Goal: Task Accomplishment & Management: Manage account settings

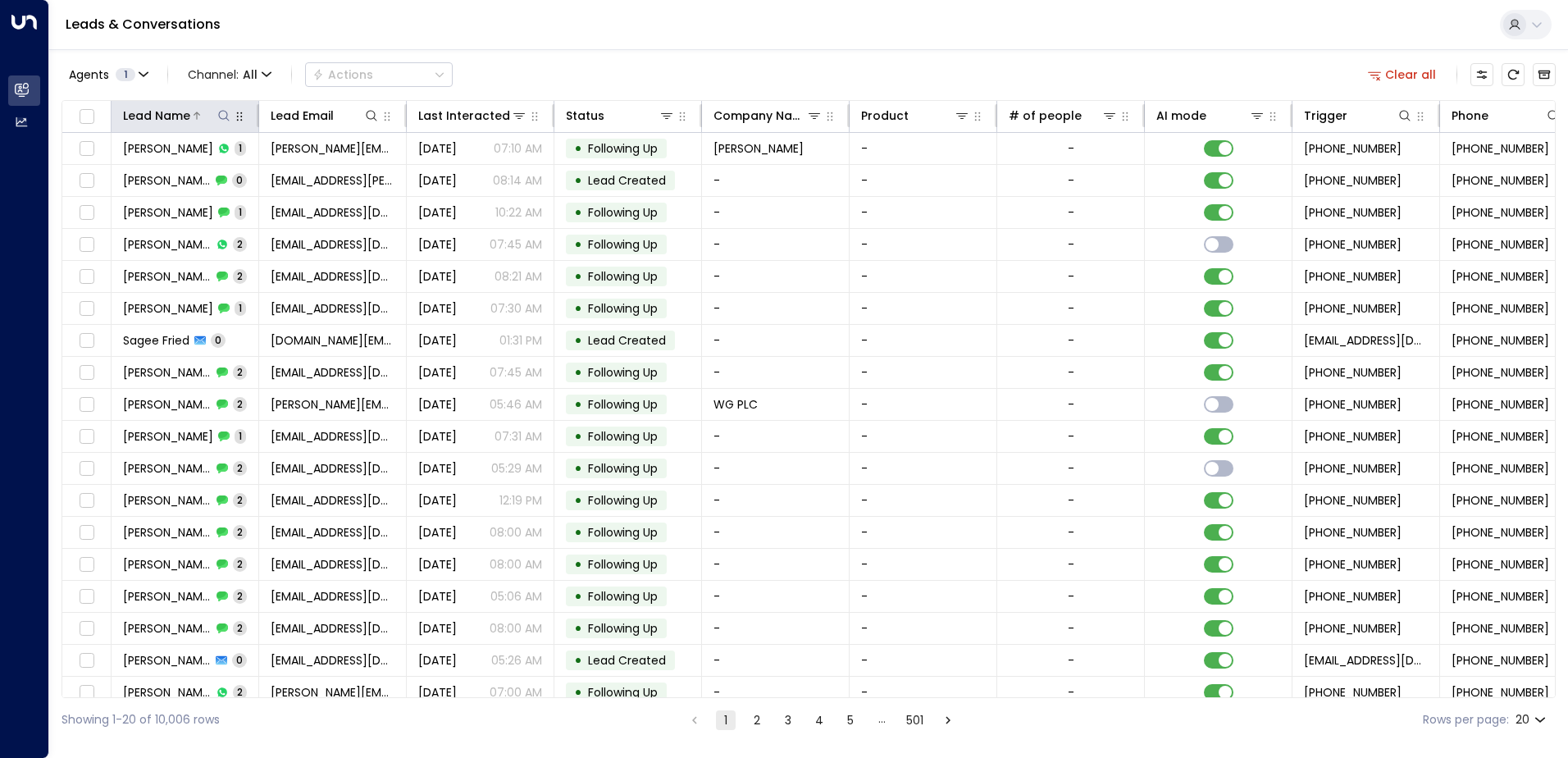
click at [219, 118] on icon at bounding box center [224, 116] width 13 height 13
click at [203, 177] on input "text" at bounding box center [224, 175] width 226 height 30
type input "**********"
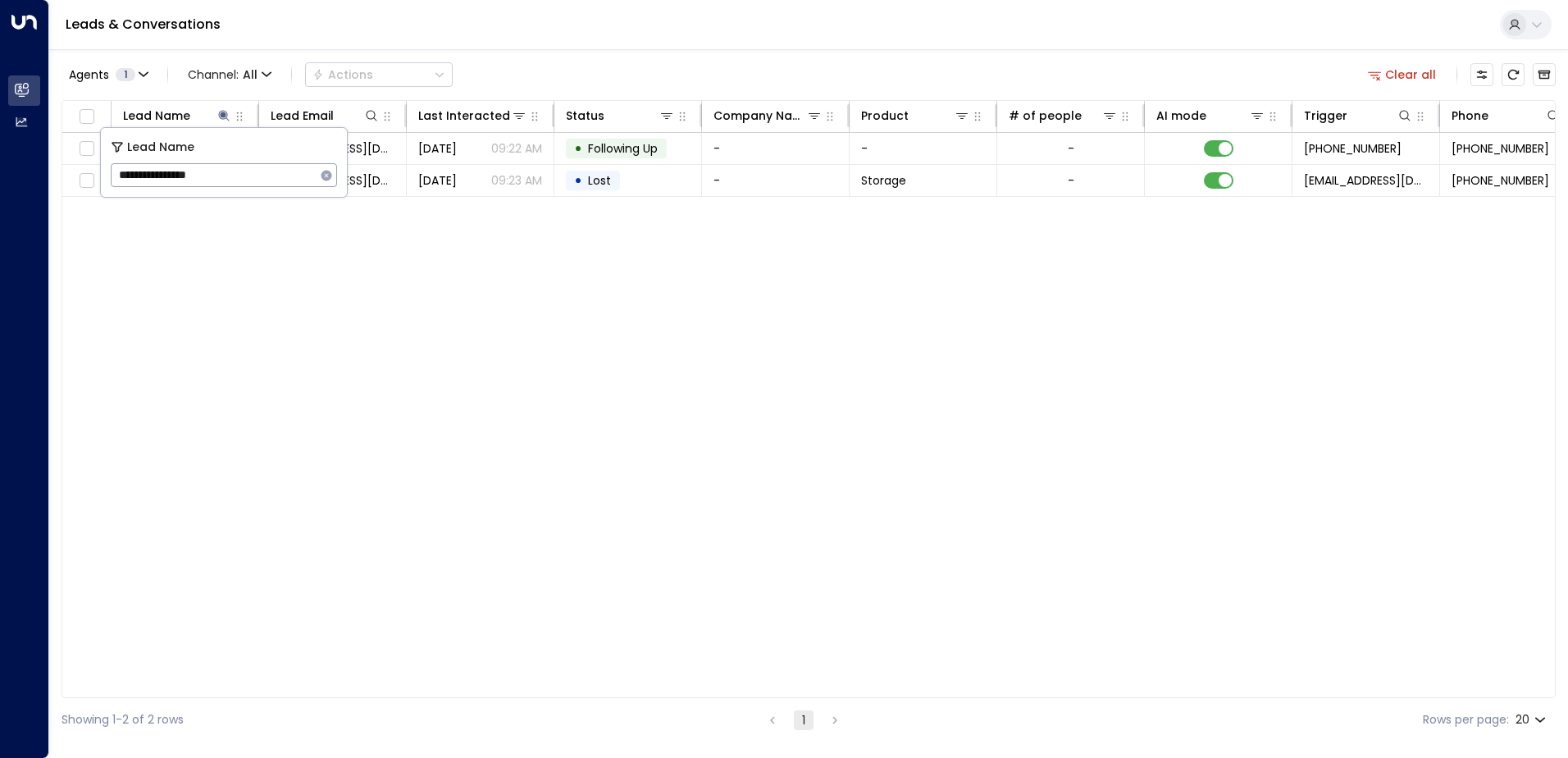
click at [430, 214] on div "Lead Name Lead Email Last Interacted Status Company Name Product # of people AI…" at bounding box center [808, 398] width 1494 height 597
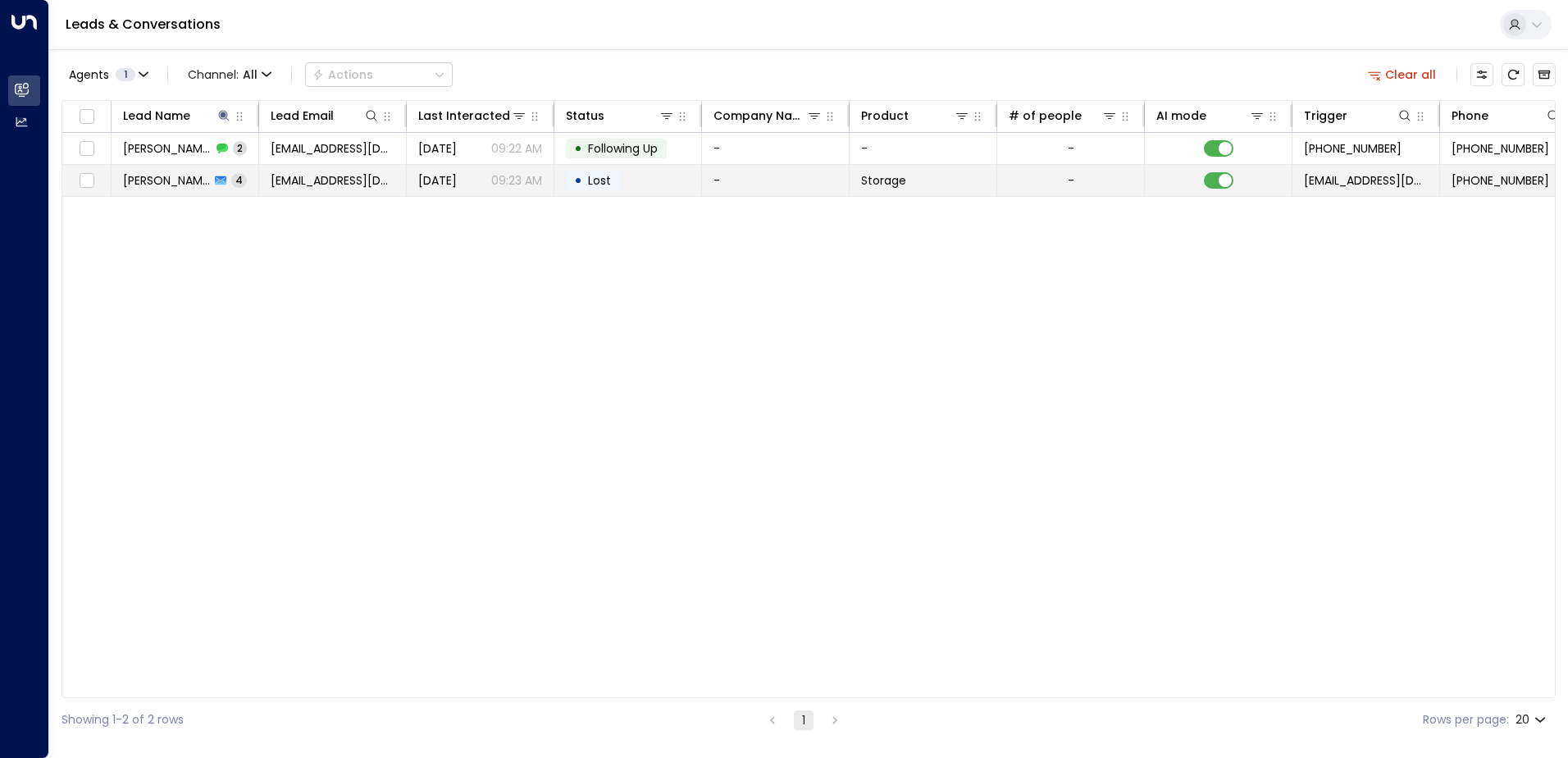
click at [428, 191] on td "[DATE] 09:23 AM" at bounding box center [480, 180] width 147 height 31
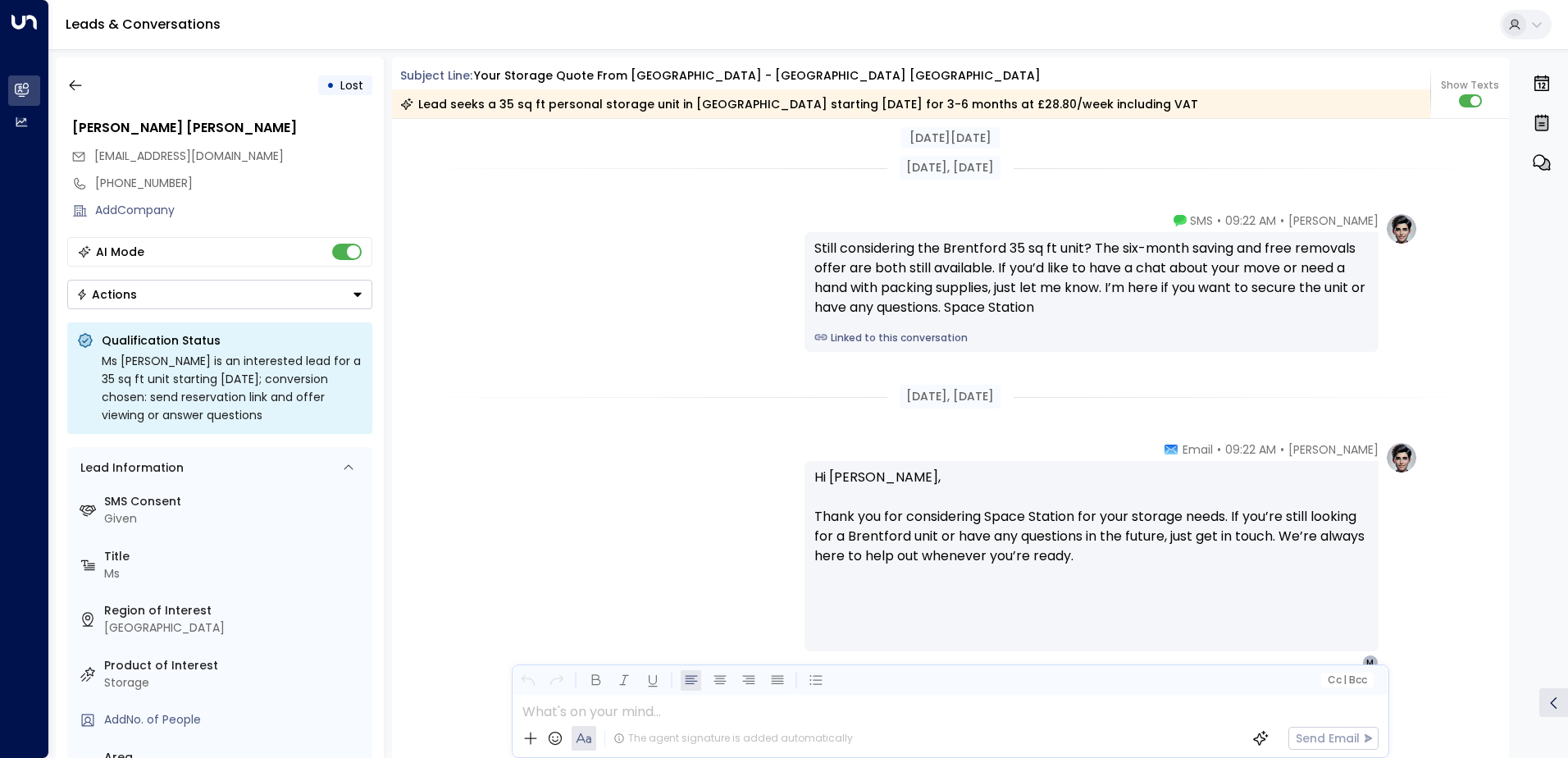
scroll to position [2199, 0]
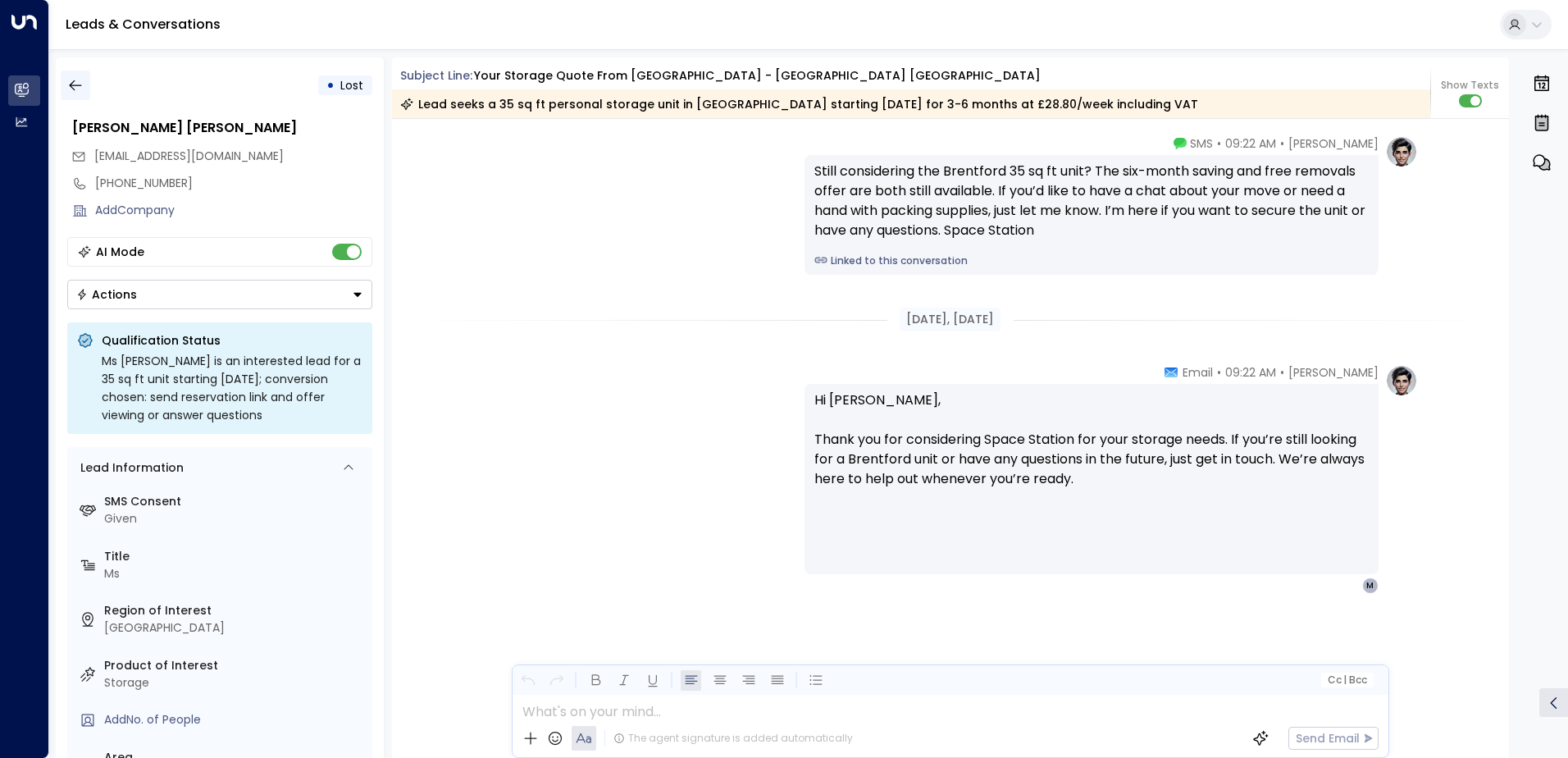
click at [87, 86] on button "button" at bounding box center [75, 85] width 29 height 29
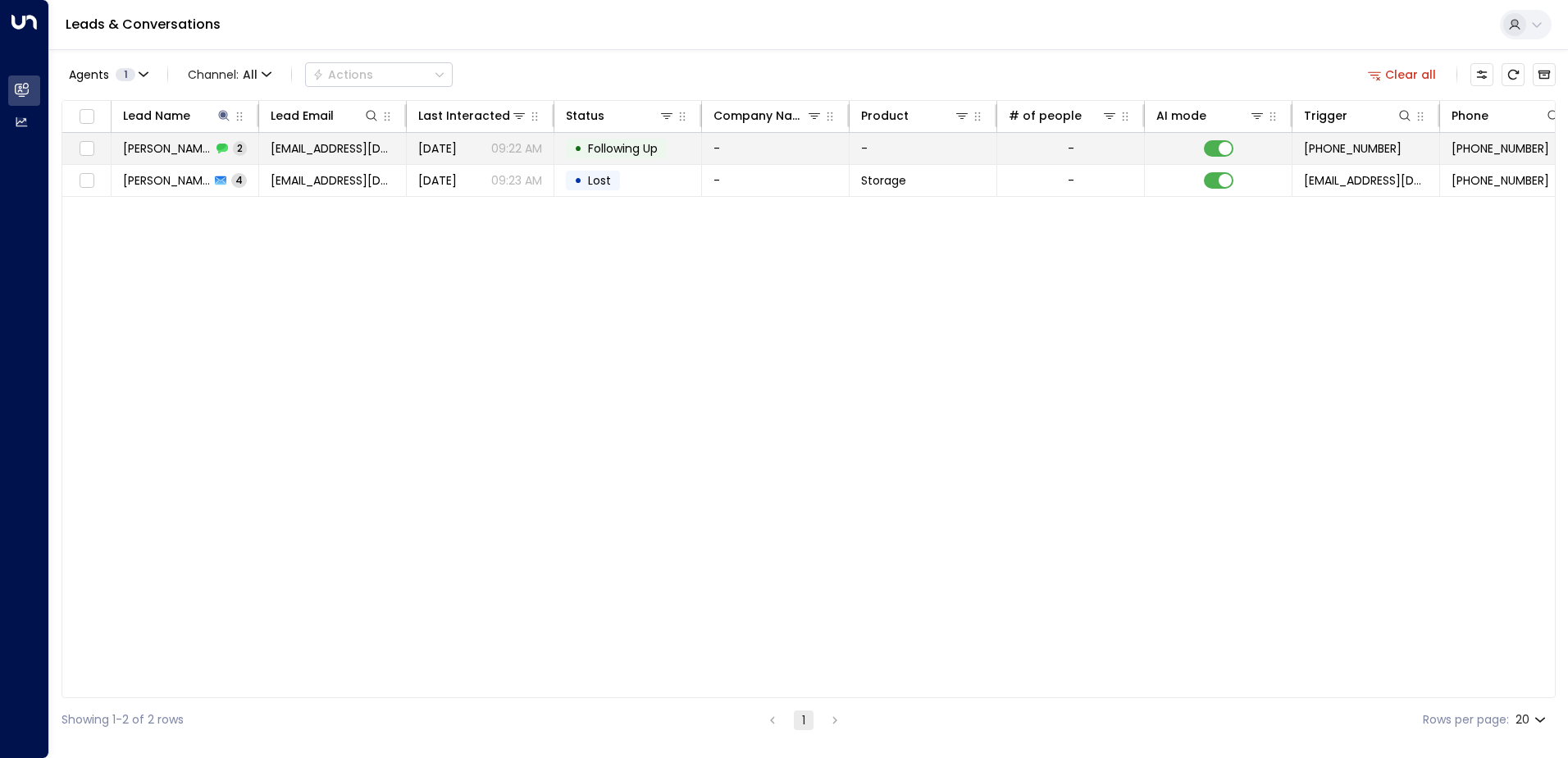
click at [200, 144] on span "[PERSON_NAME] [PERSON_NAME]" at bounding box center [166, 148] width 88 height 16
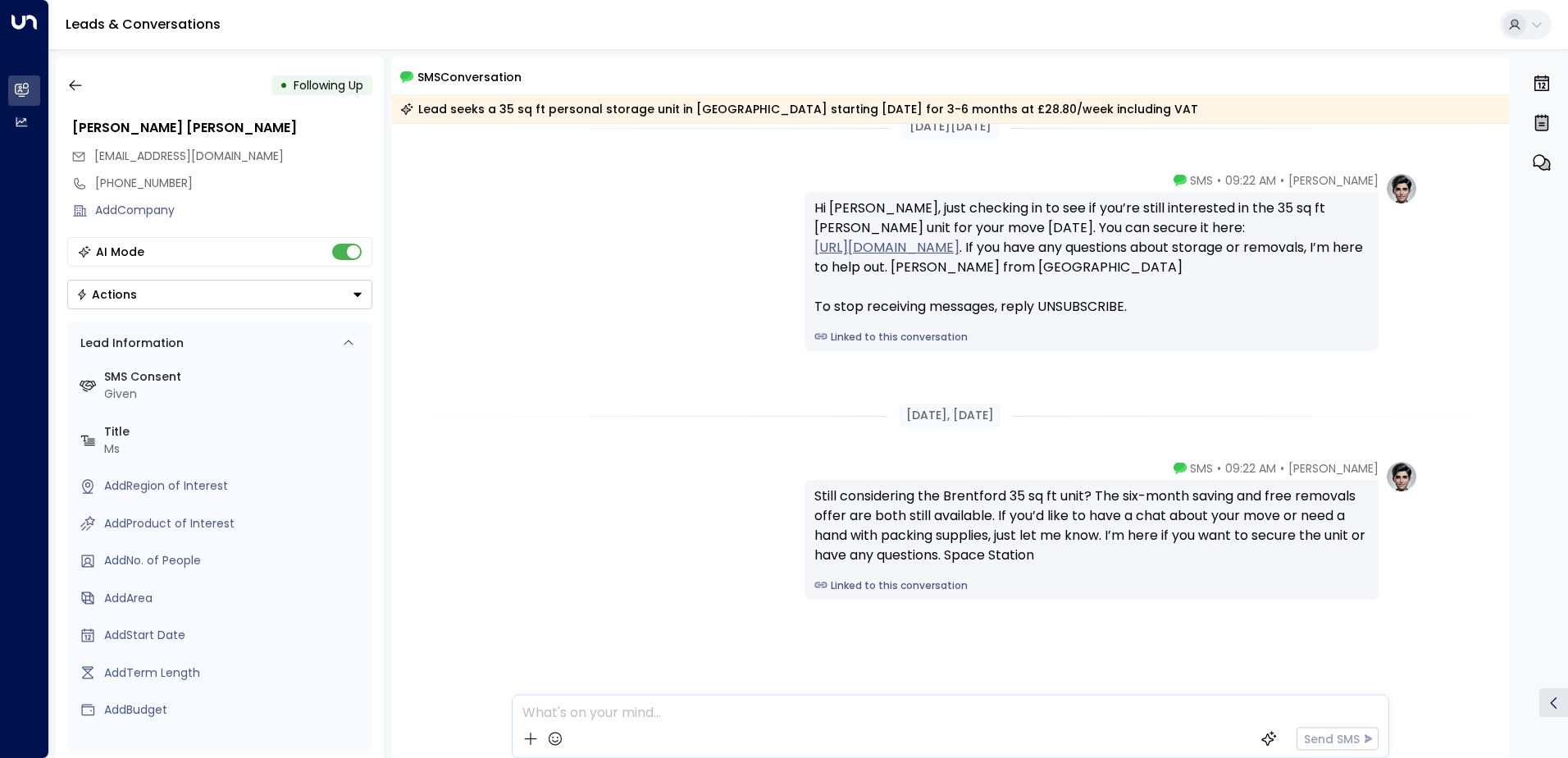
scroll to position [30, 0]
